Goal: Communication & Community: Answer question/provide support

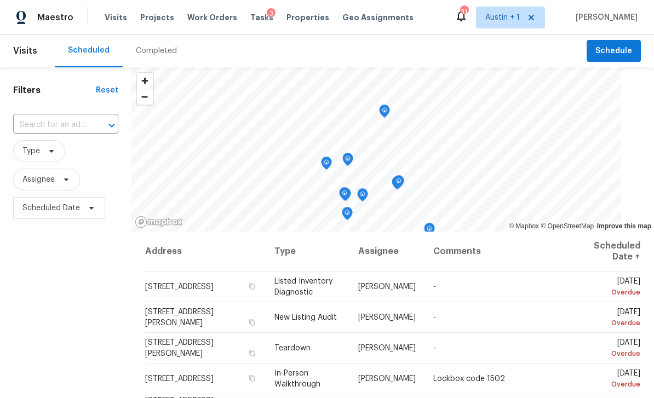
click at [157, 19] on span "Projects" at bounding box center [157, 17] width 34 height 11
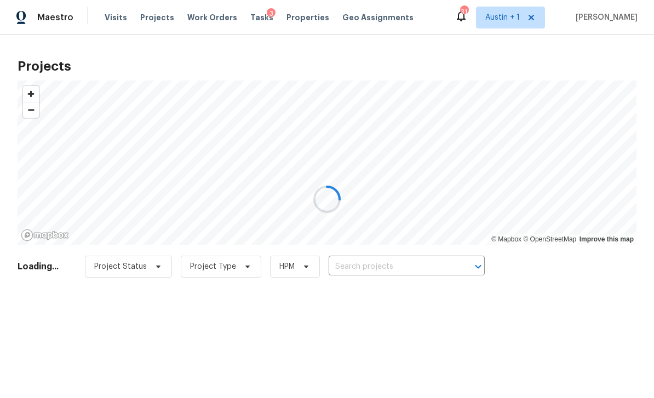
click at [412, 264] on div at bounding box center [327, 199] width 654 height 398
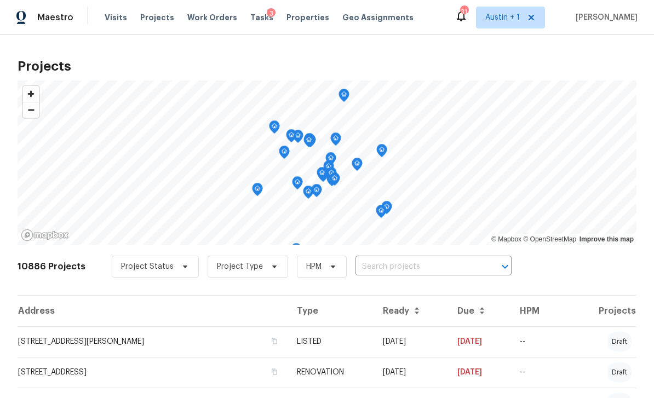
click at [408, 262] on input "text" at bounding box center [418, 267] width 125 height 17
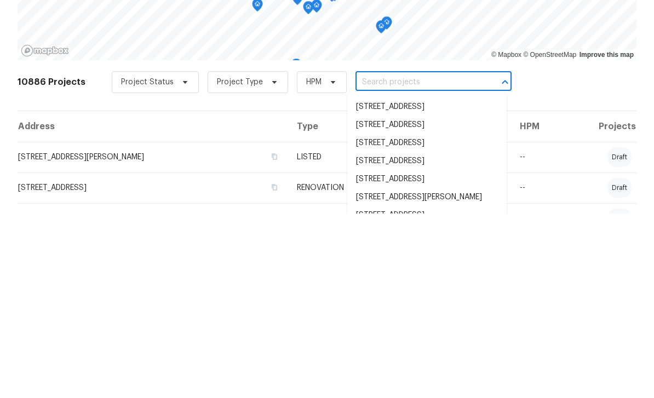
click at [388, 259] on input "text" at bounding box center [418, 267] width 125 height 17
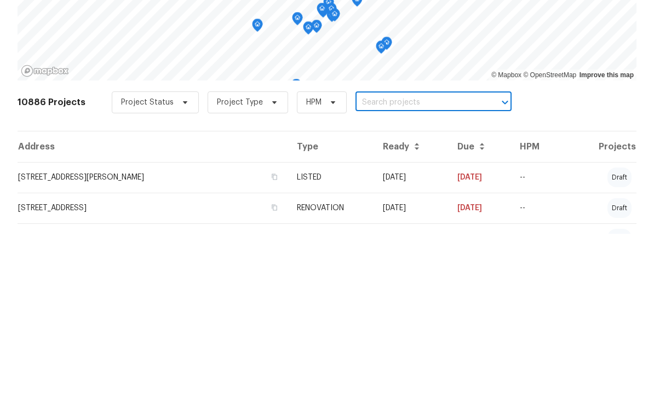
click at [377, 259] on input "text" at bounding box center [418, 267] width 125 height 17
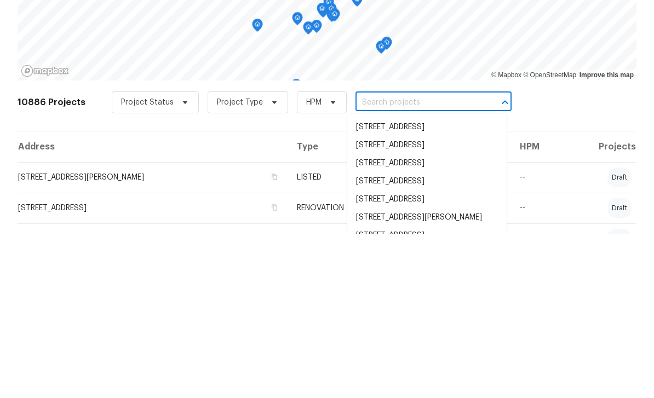
paste input "[STREET_ADDRESS][PERSON_NAME][PERSON_NAME]"
type input "[STREET_ADDRESS][PERSON_NAME][PERSON_NAME]"
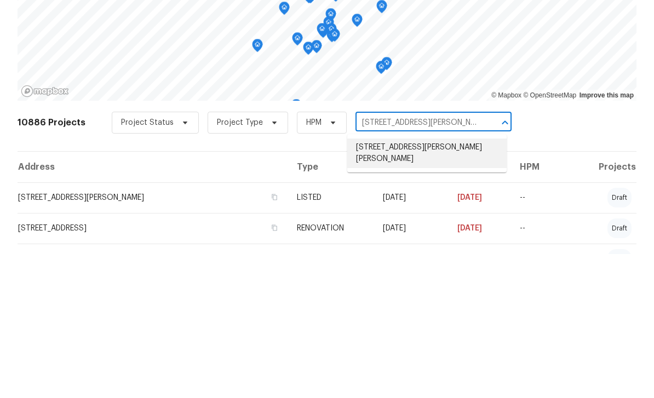
click at [433, 283] on li "[STREET_ADDRESS][PERSON_NAME][PERSON_NAME]" at bounding box center [426, 298] width 159 height 30
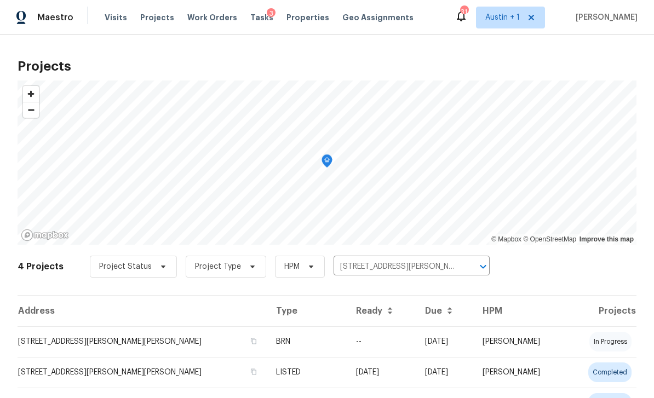
click at [99, 341] on td "[STREET_ADDRESS][PERSON_NAME][PERSON_NAME]" at bounding box center [143, 341] width 250 height 31
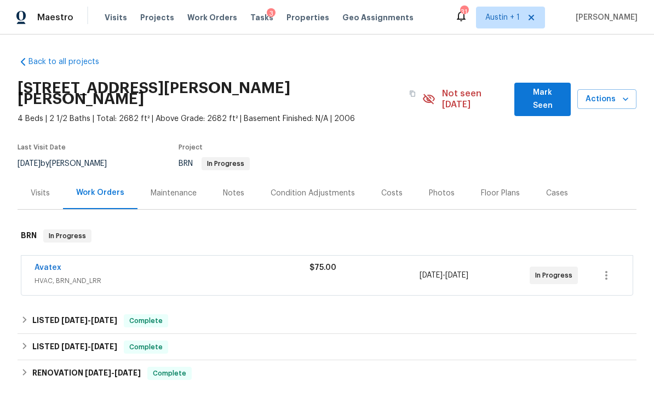
click at [543, 93] on span "Mark Seen" at bounding box center [542, 99] width 39 height 27
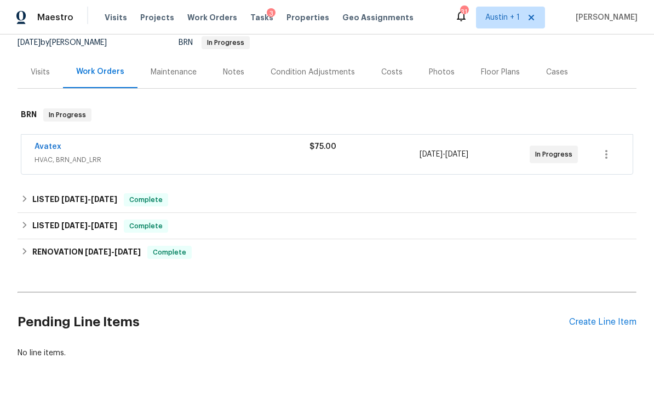
scroll to position [110, 0]
click at [52, 150] on link "Avatex" at bounding box center [48, 148] width 27 height 8
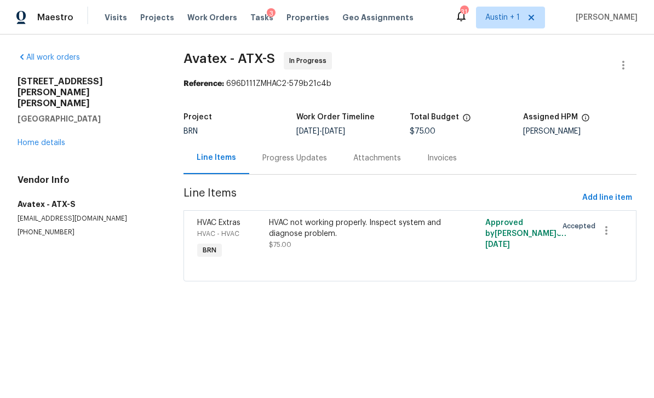
click at [294, 159] on div "Progress Updates" at bounding box center [294, 158] width 65 height 11
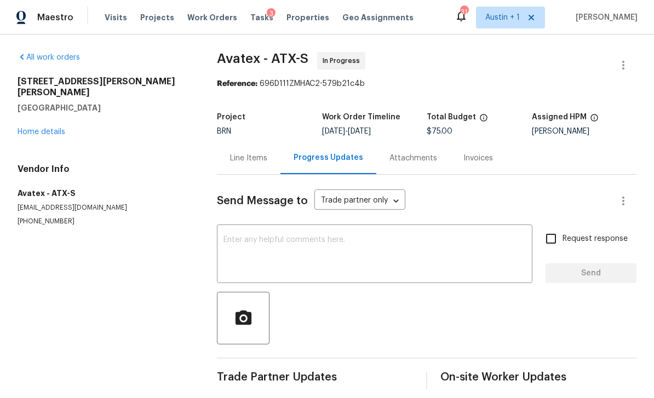
scroll to position [9, 0]
click at [289, 236] on textarea at bounding box center [375, 255] width 302 height 38
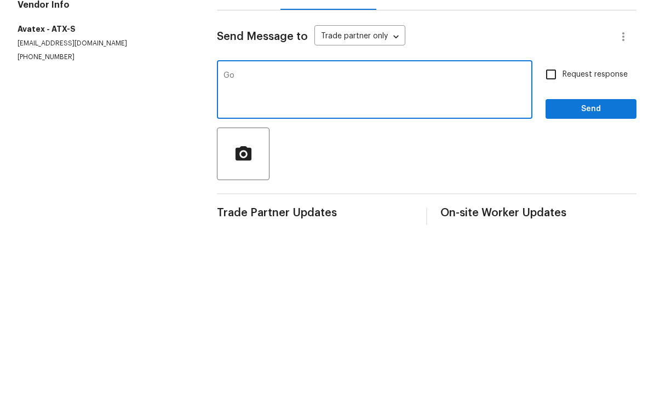
type textarea "G"
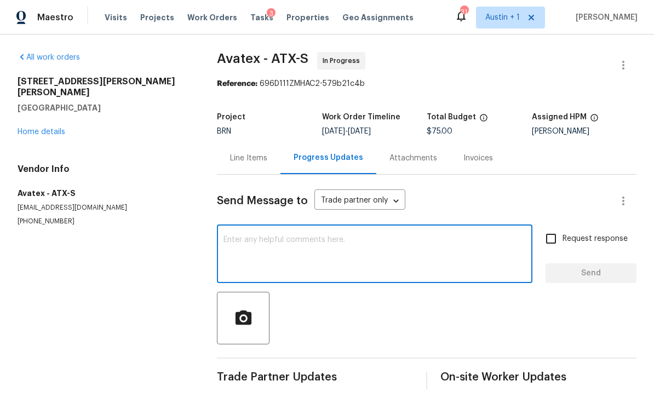
click at [46, 128] on link "Home details" at bounding box center [42, 132] width 48 height 8
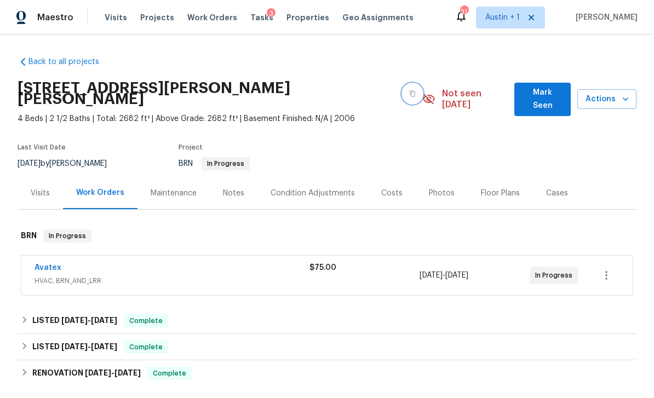
click at [410, 91] on icon "button" at bounding box center [412, 94] width 5 height 6
click at [530, 86] on span "Mark Seen" at bounding box center [542, 99] width 39 height 27
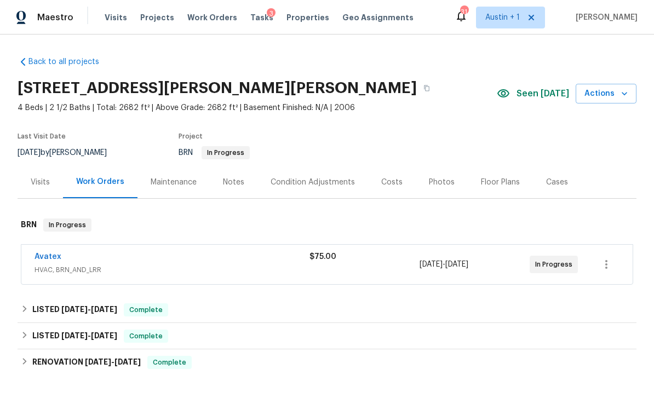
click at [58, 256] on link "Avatex" at bounding box center [48, 257] width 27 height 8
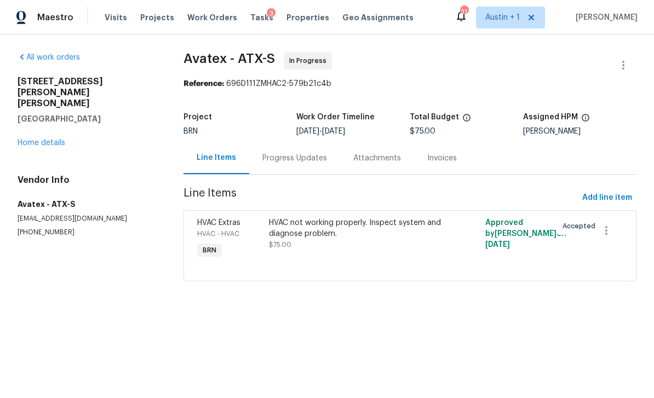
click at [296, 164] on div "Progress Updates" at bounding box center [294, 158] width 65 height 11
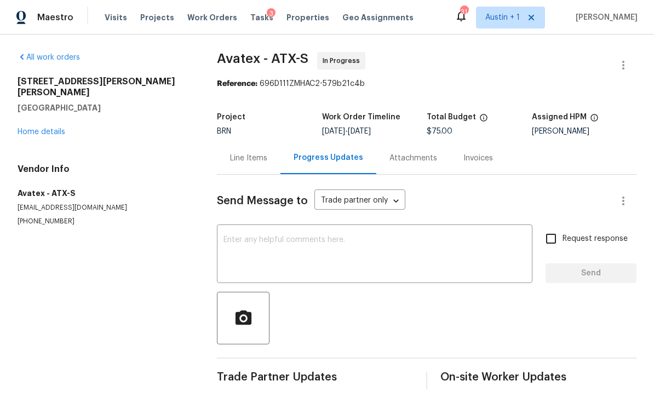
click at [319, 248] on textarea at bounding box center [375, 255] width 302 height 38
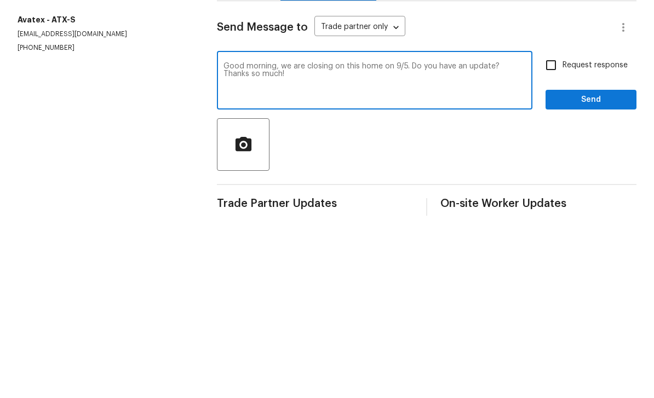
type textarea "Good morning, we are closing on this home on 9/5. Do you have an update? Thanks…"
click at [560, 227] on input "Request response" at bounding box center [551, 238] width 23 height 23
checkbox input "true"
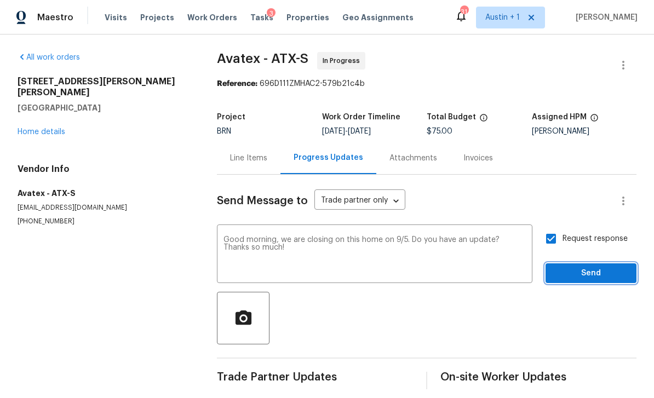
click at [599, 267] on span "Send" at bounding box center [590, 274] width 73 height 14
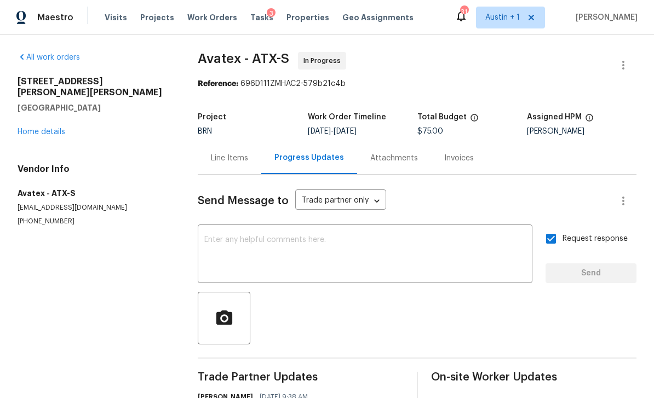
click at [43, 128] on link "Home details" at bounding box center [42, 132] width 48 height 8
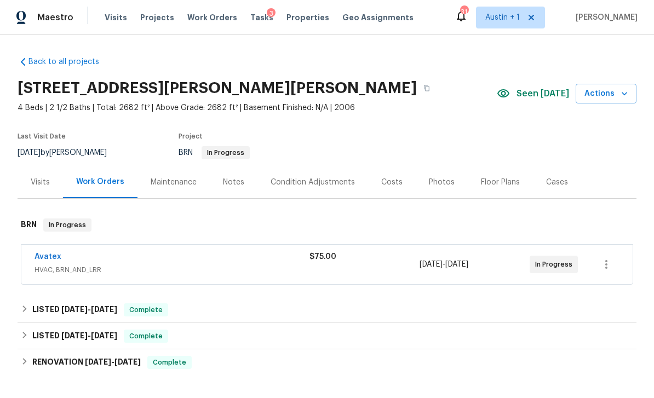
click at [131, 251] on div "Avatex" at bounding box center [172, 257] width 275 height 13
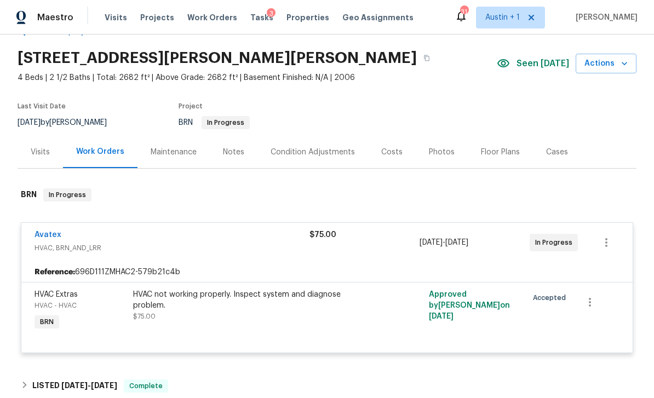
scroll to position [76, 0]
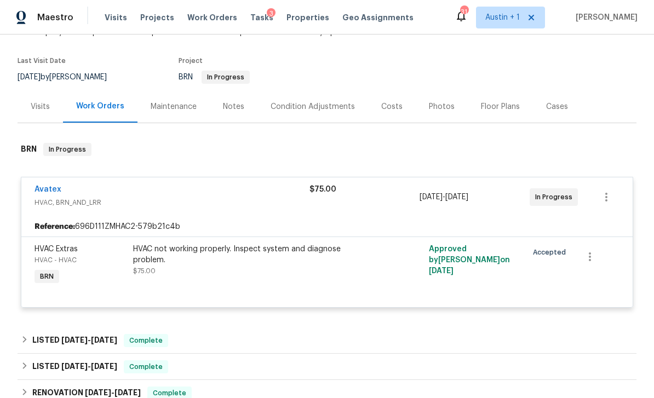
click at [44, 186] on link "Avatex" at bounding box center [48, 190] width 27 height 8
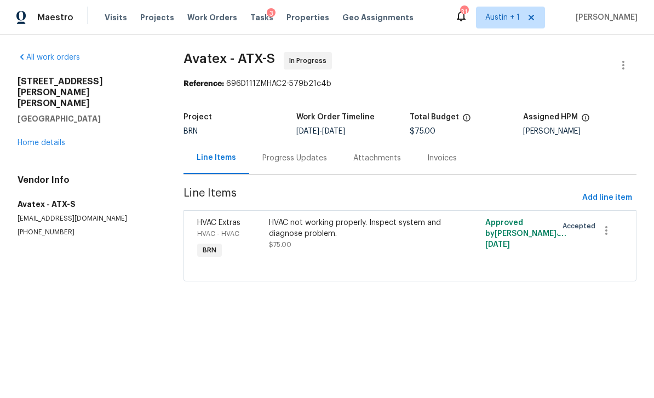
click at [316, 156] on div "Progress Updates" at bounding box center [294, 158] width 65 height 11
